Goal: Register for event/course

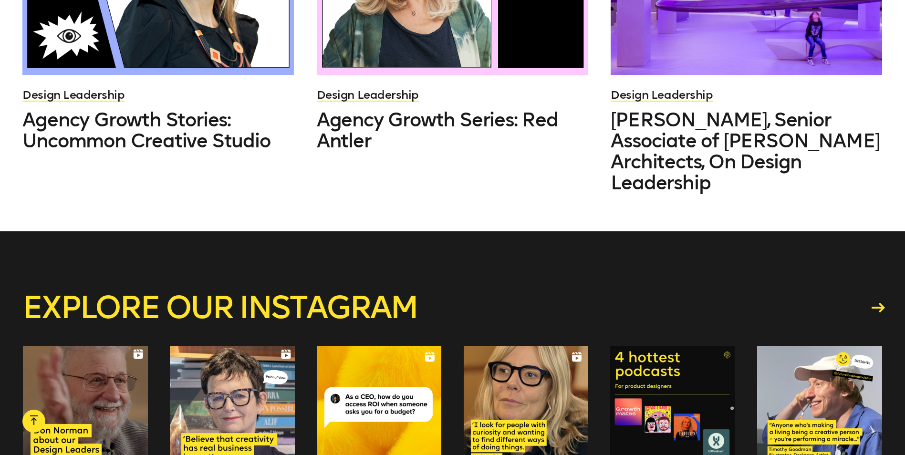
scroll to position [2767, 0]
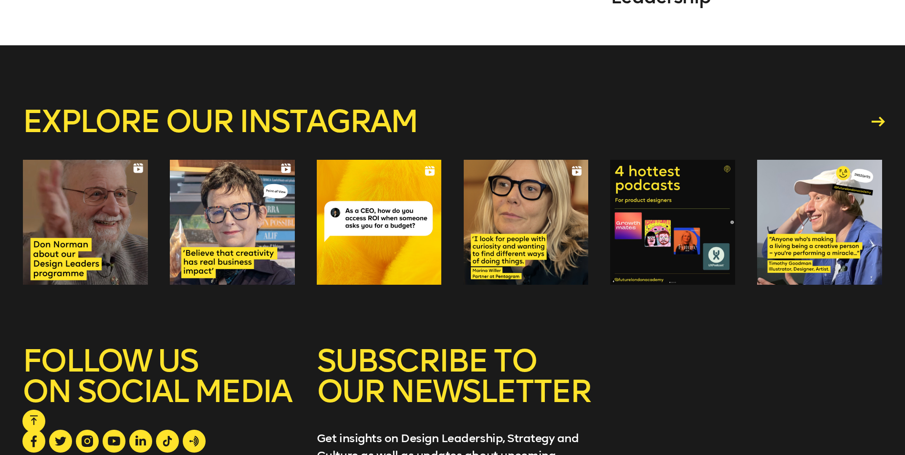
click at [873, 117] on icon at bounding box center [877, 122] width 13 height 10
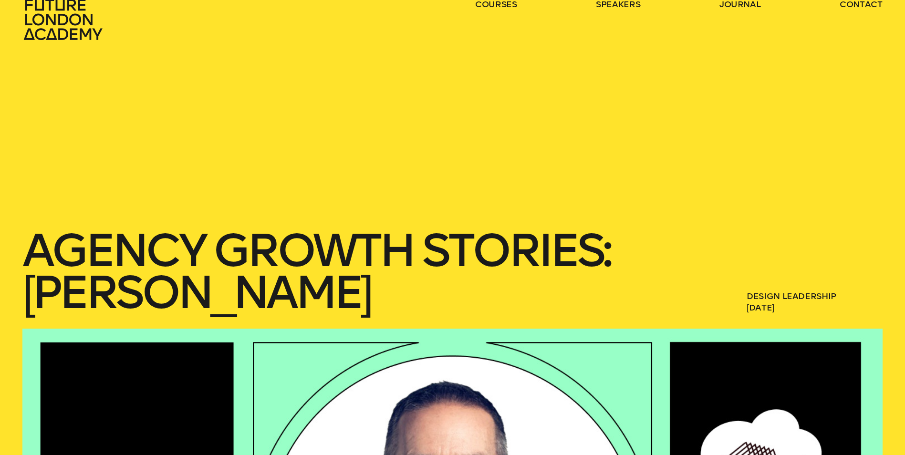
scroll to position [0, 0]
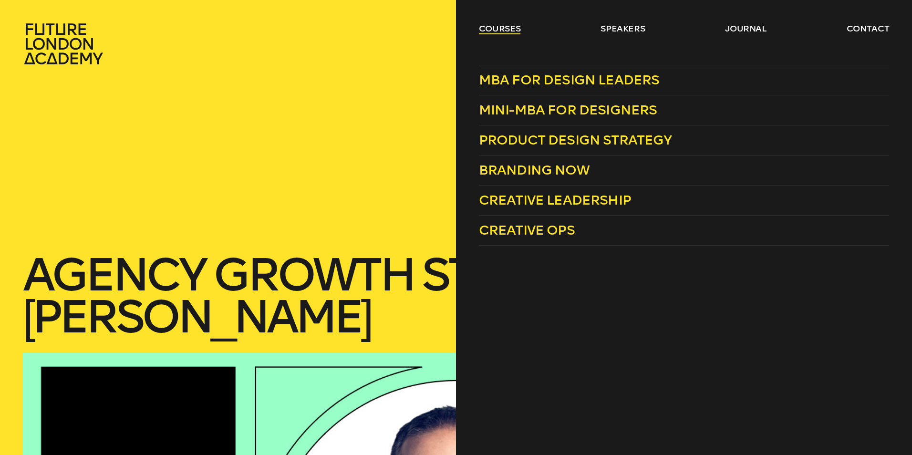
click at [509, 33] on link "courses" at bounding box center [500, 28] width 42 height 11
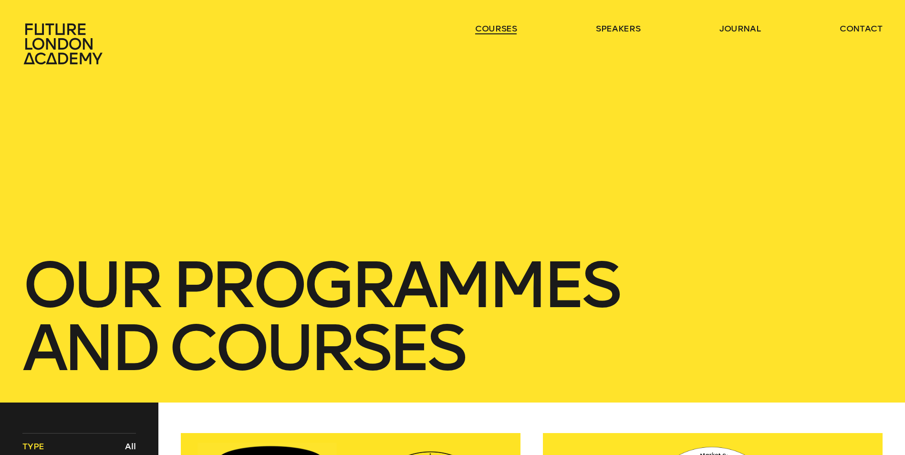
click at [509, 33] on link "courses" at bounding box center [496, 28] width 42 height 11
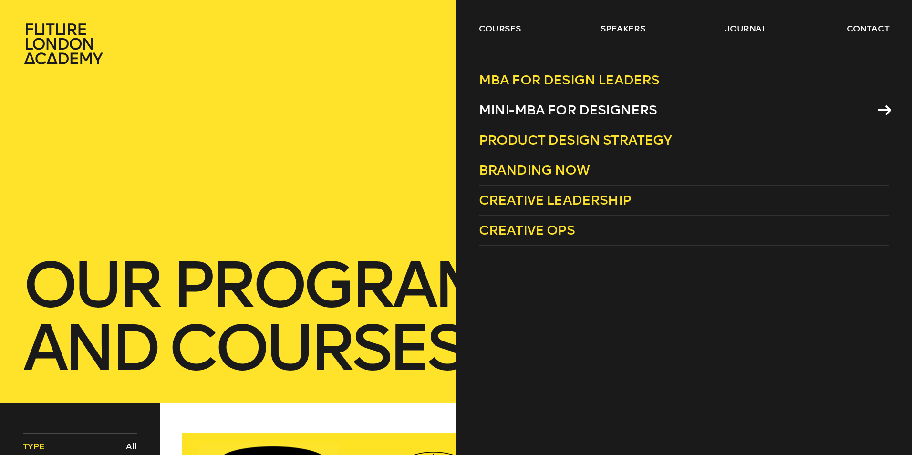
click at [556, 107] on span "Mini-MBA for Designers" at bounding box center [568, 110] width 178 height 16
